Goal: Transaction & Acquisition: Purchase product/service

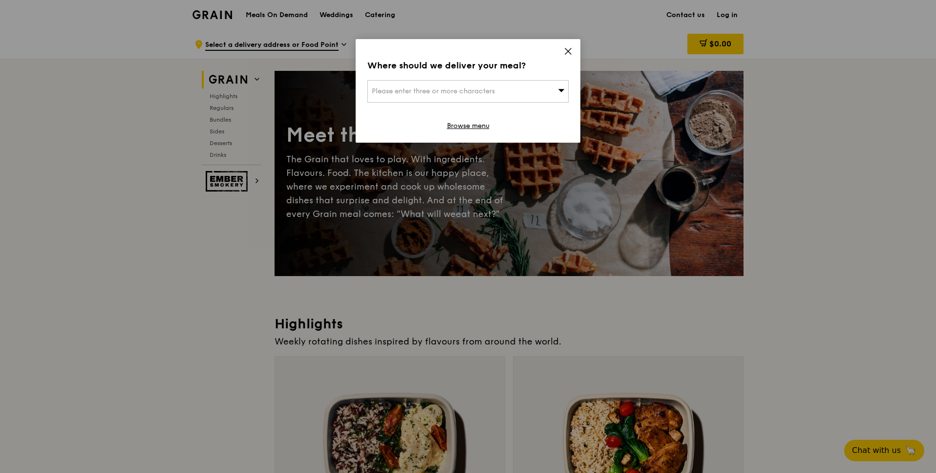
click at [532, 94] on div "Please enter three or more characters" at bounding box center [467, 91] width 201 height 22
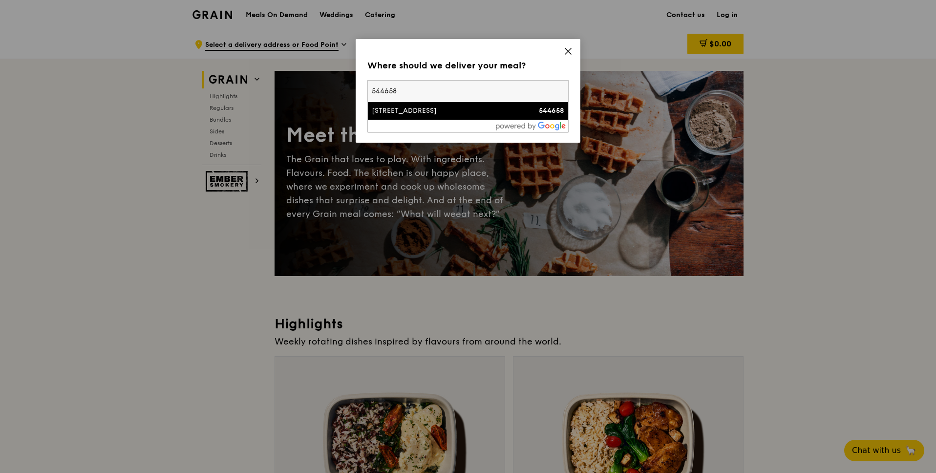
type input "544658"
click at [446, 112] on div "[STREET_ADDRESS]" at bounding box center [444, 111] width 145 height 10
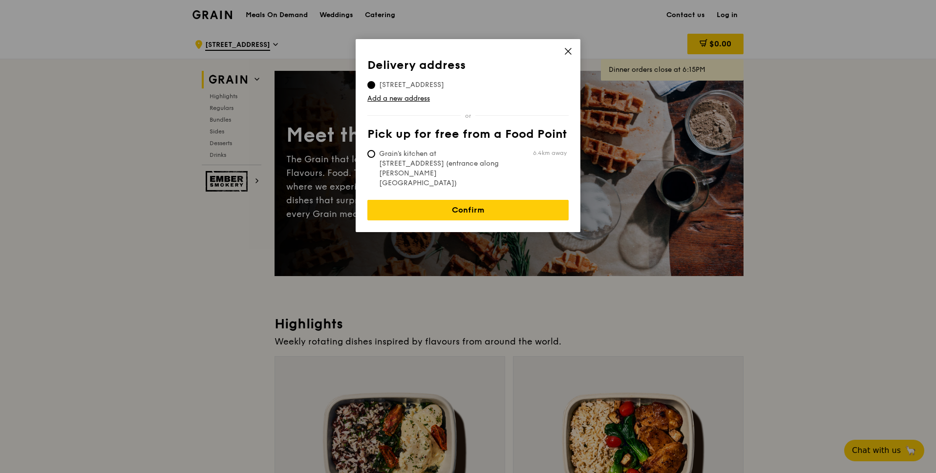
click at [438, 155] on span "Grain's kitchen at [STREET_ADDRESS] (entrance along [PERSON_NAME][GEOGRAPHIC_DA…" at bounding box center [440, 168] width 146 height 39
click at [375, 155] on input "Grain's kitchen at [STREET_ADDRESS] (entrance along [PERSON_NAME][GEOGRAPHIC_DA…" at bounding box center [371, 154] width 8 height 8
radio input "true"
click at [437, 87] on span "[STREET_ADDRESS]" at bounding box center [411, 85] width 88 height 10
click at [375, 87] on input "[STREET_ADDRESS]" at bounding box center [371, 85] width 8 height 8
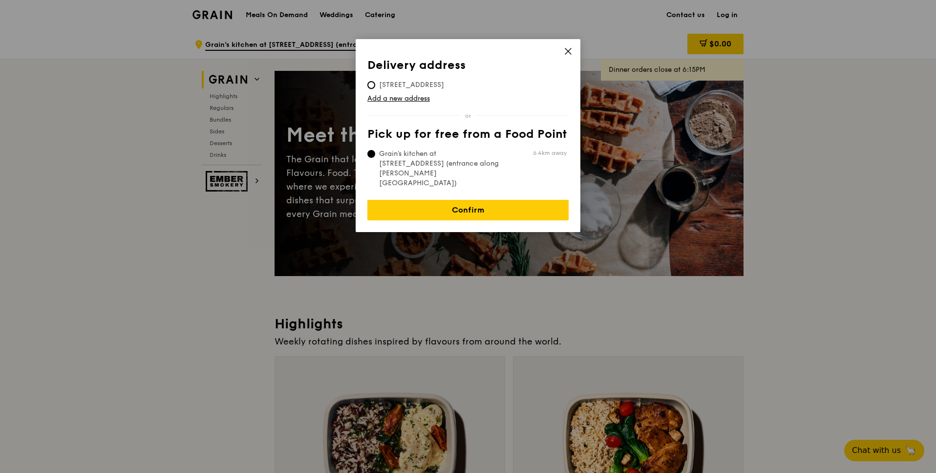
radio input "true"
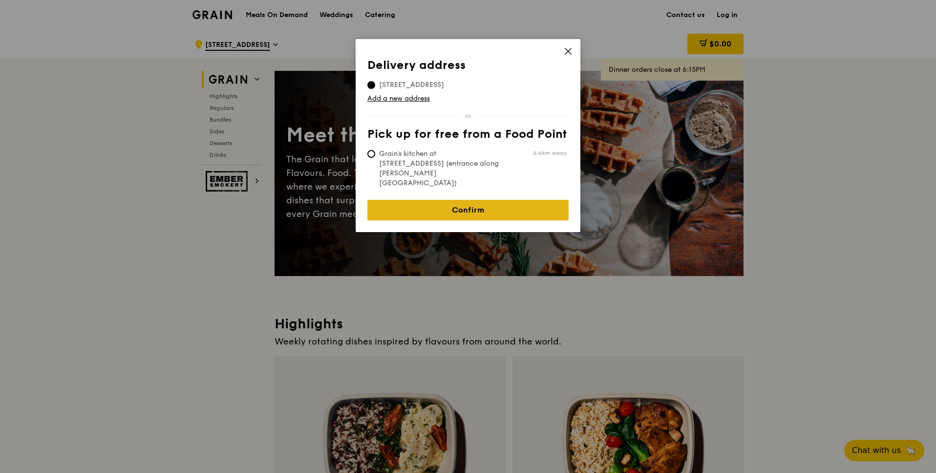
click at [447, 200] on link "Confirm" at bounding box center [467, 210] width 201 height 21
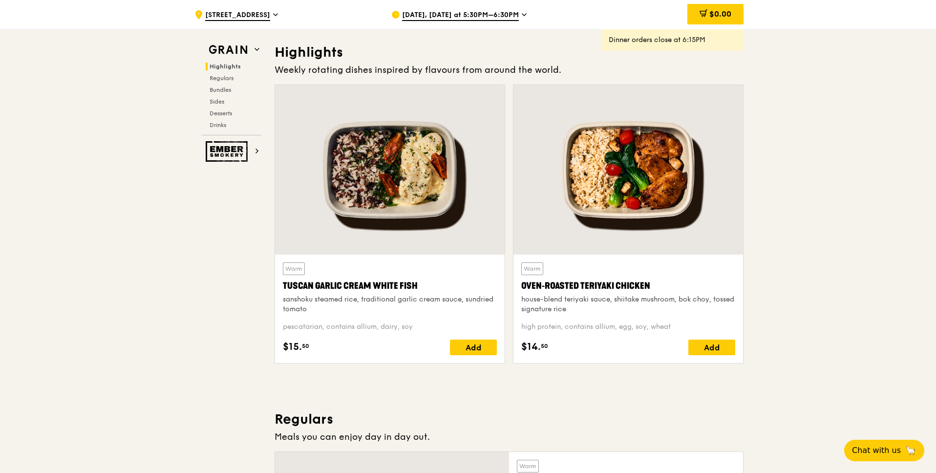
scroll to position [384, 0]
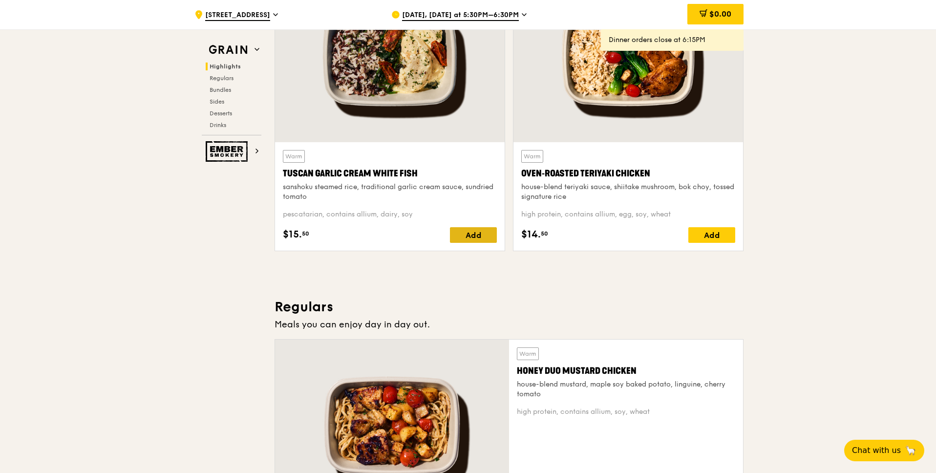
click at [473, 238] on div "Add" at bounding box center [473, 235] width 47 height 16
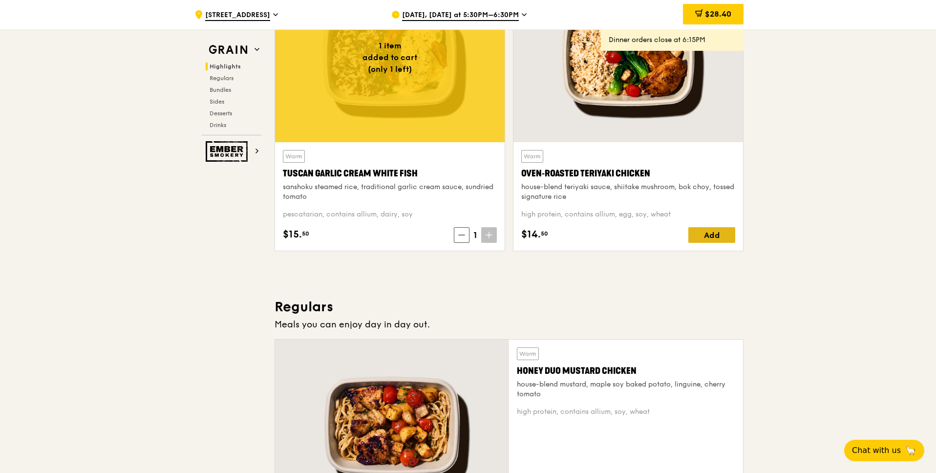
click at [734, 230] on div "Add" at bounding box center [712, 235] width 47 height 16
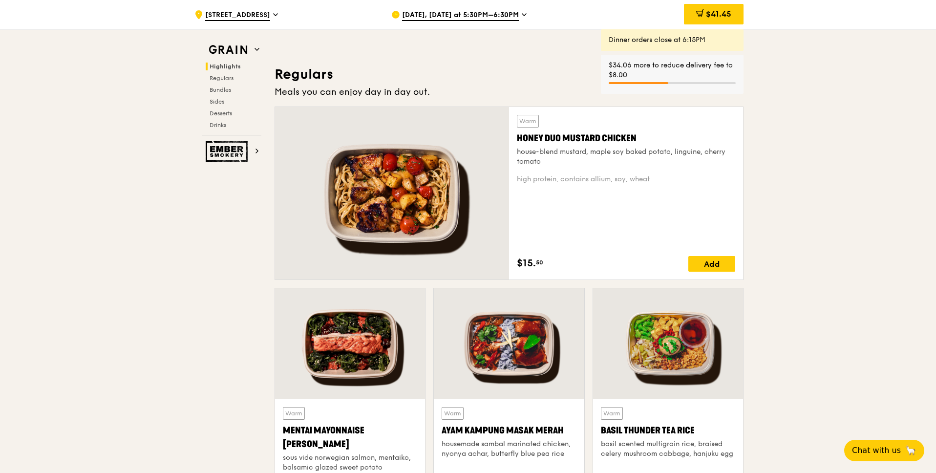
scroll to position [618, 0]
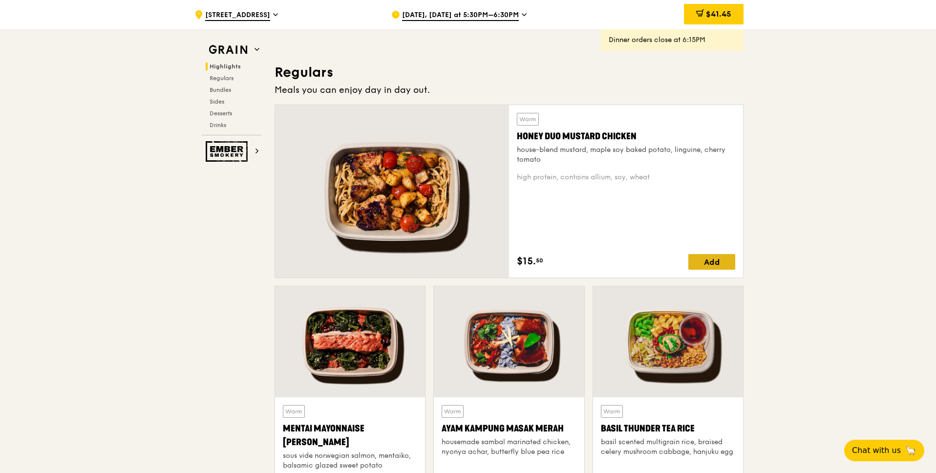
click at [718, 259] on div "Add" at bounding box center [712, 262] width 47 height 16
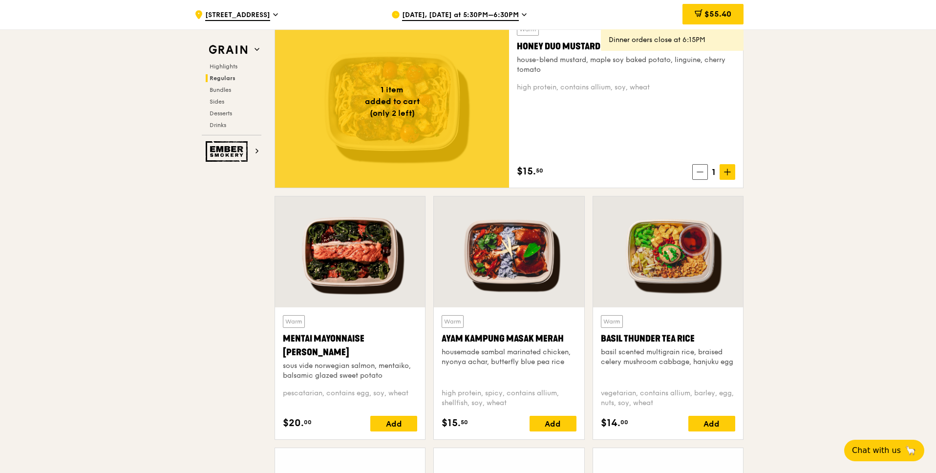
scroll to position [753, 0]
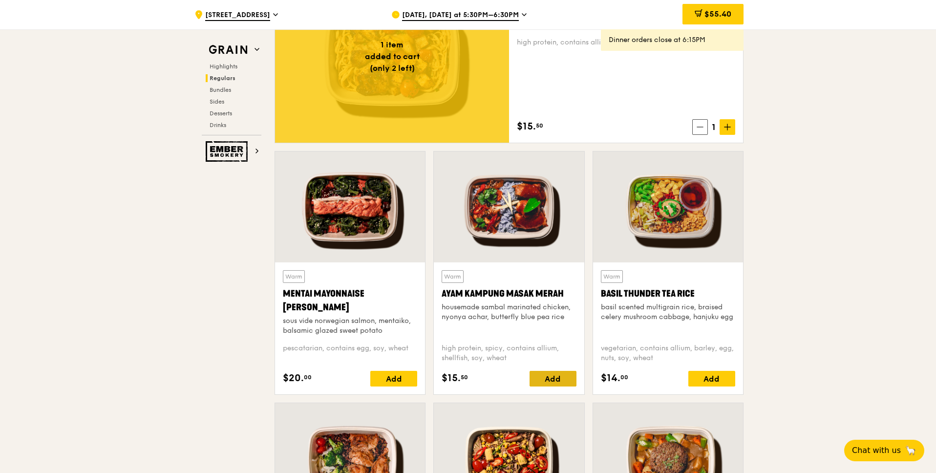
click at [557, 373] on div "Add" at bounding box center [553, 379] width 47 height 16
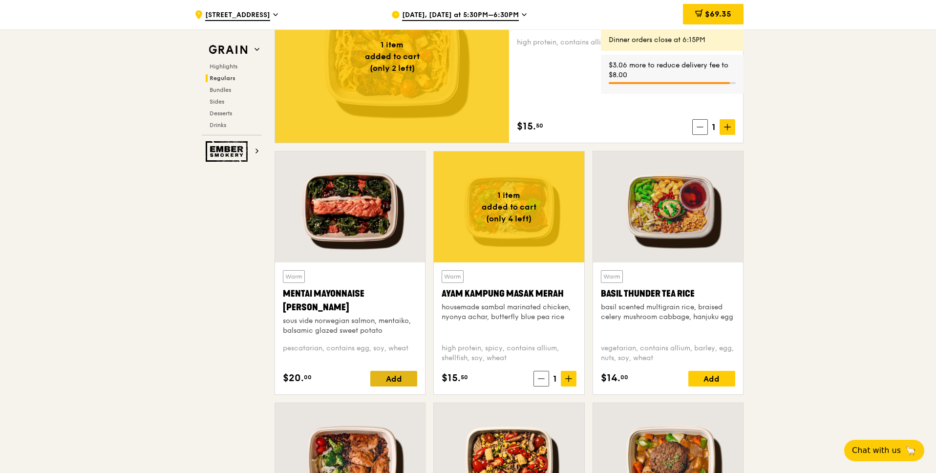
click at [409, 375] on div "Add" at bounding box center [393, 379] width 47 height 16
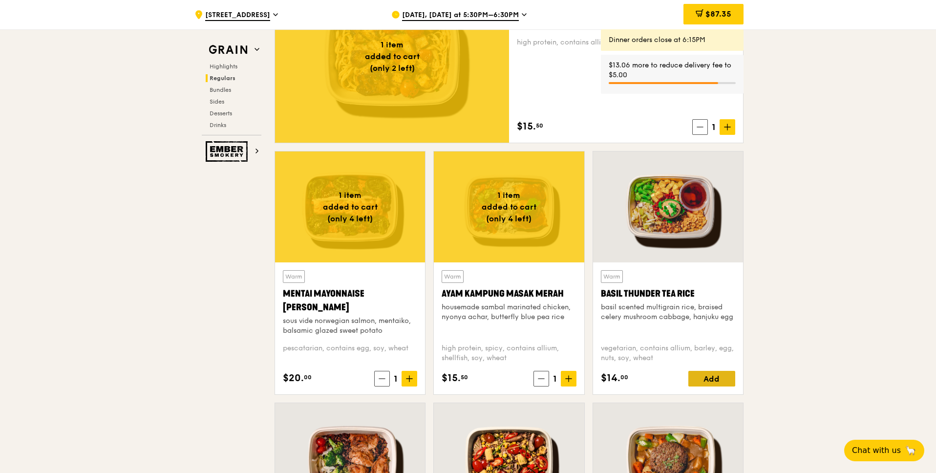
click at [700, 373] on div "Add" at bounding box center [712, 379] width 47 height 16
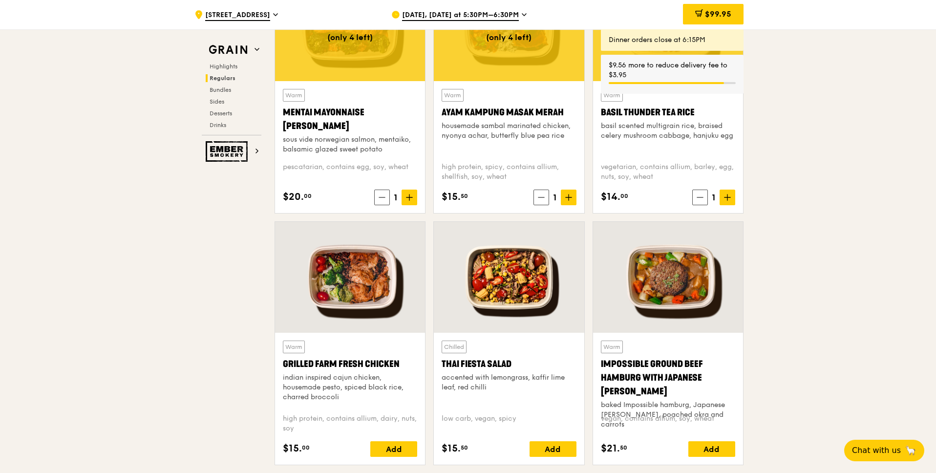
scroll to position [936, 0]
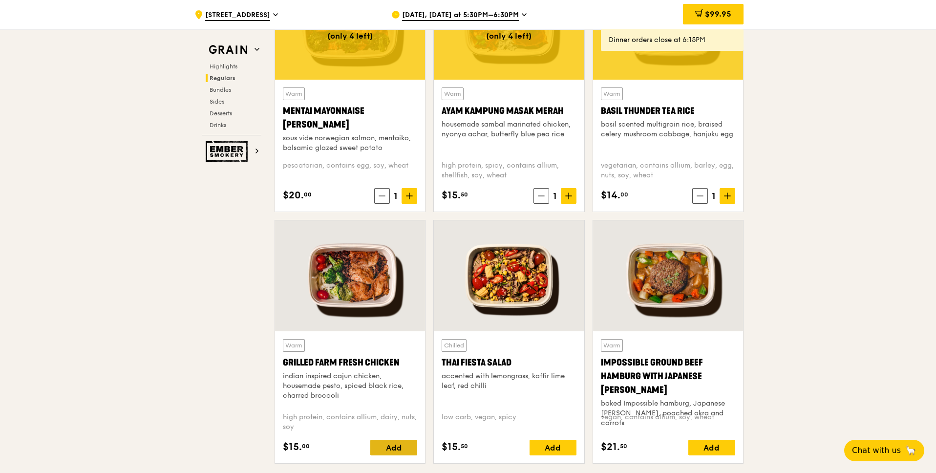
click at [392, 444] on div "Add" at bounding box center [393, 448] width 47 height 16
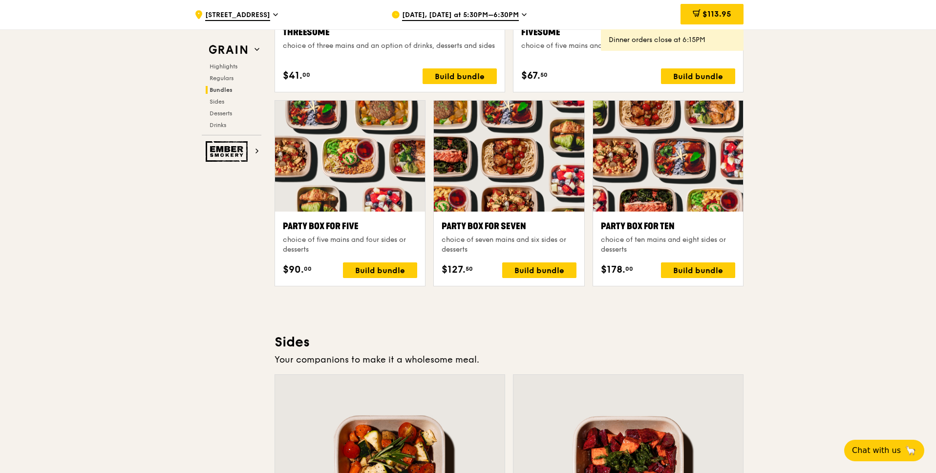
scroll to position [1882, 0]
